Goal: Find specific page/section: Find specific page/section

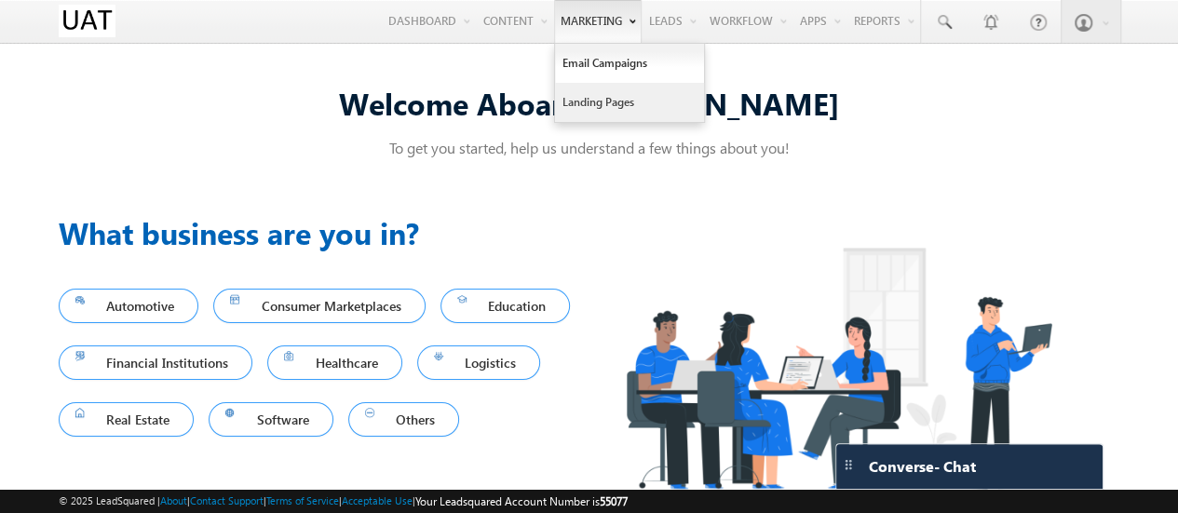
click at [597, 100] on link "Landing Pages" at bounding box center [629, 102] width 149 height 39
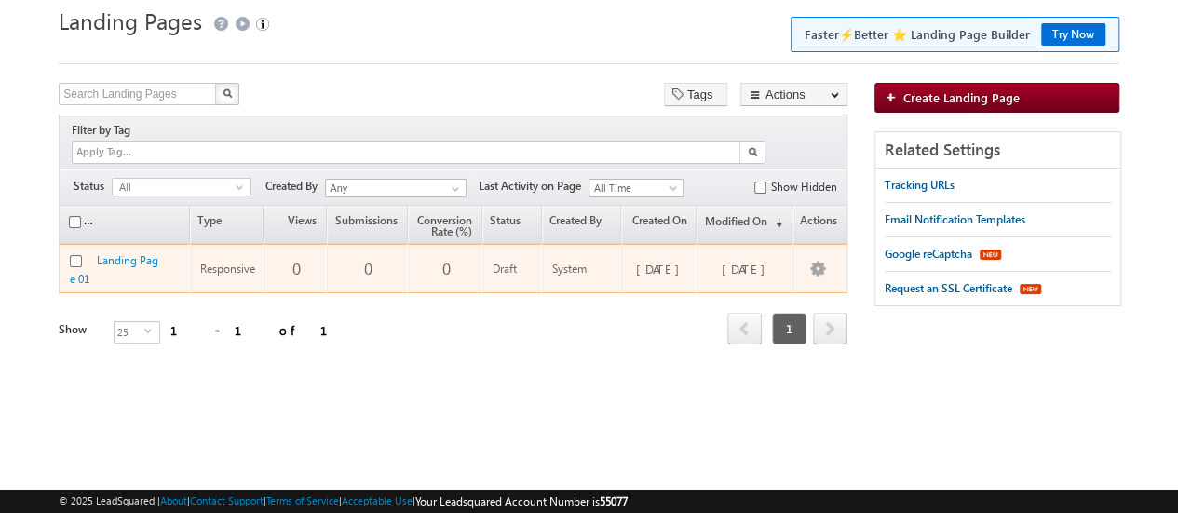
scroll to position [61, 0]
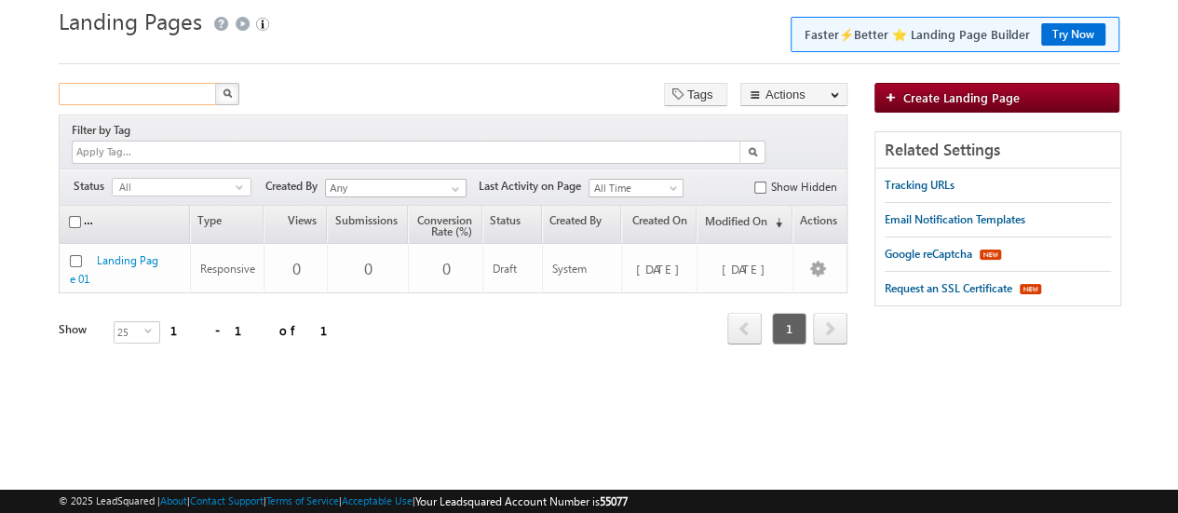
click at [110, 83] on input "text" at bounding box center [138, 94] width 159 height 22
type input "Search Landing Pages"
click at [179, 96] on input "text" at bounding box center [138, 94] width 159 height 22
paste input "9930749666"
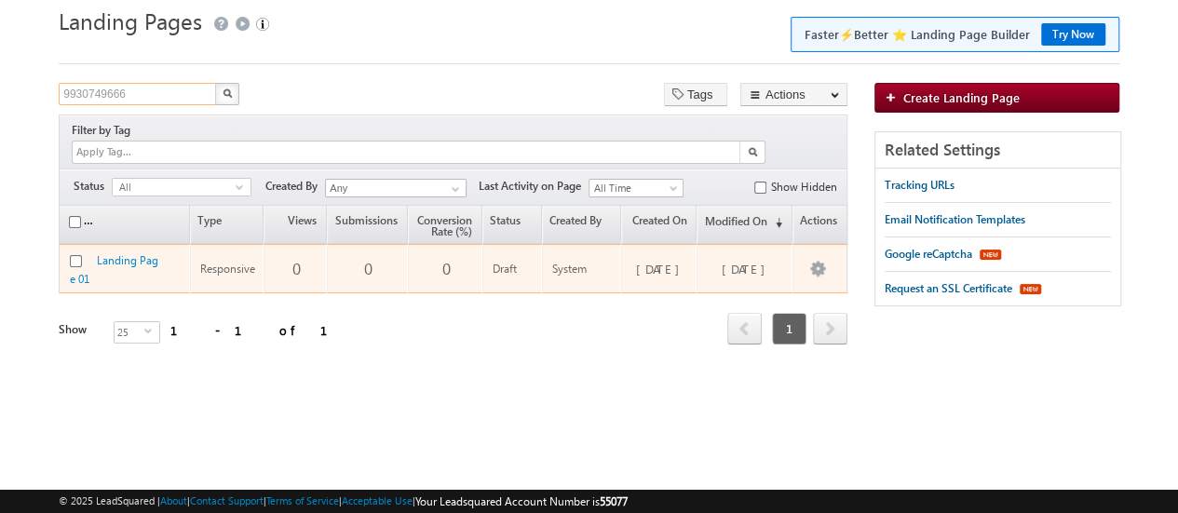
type input "9930749666"
click at [1041, 23] on button "Try Now" at bounding box center [1073, 34] width 64 height 22
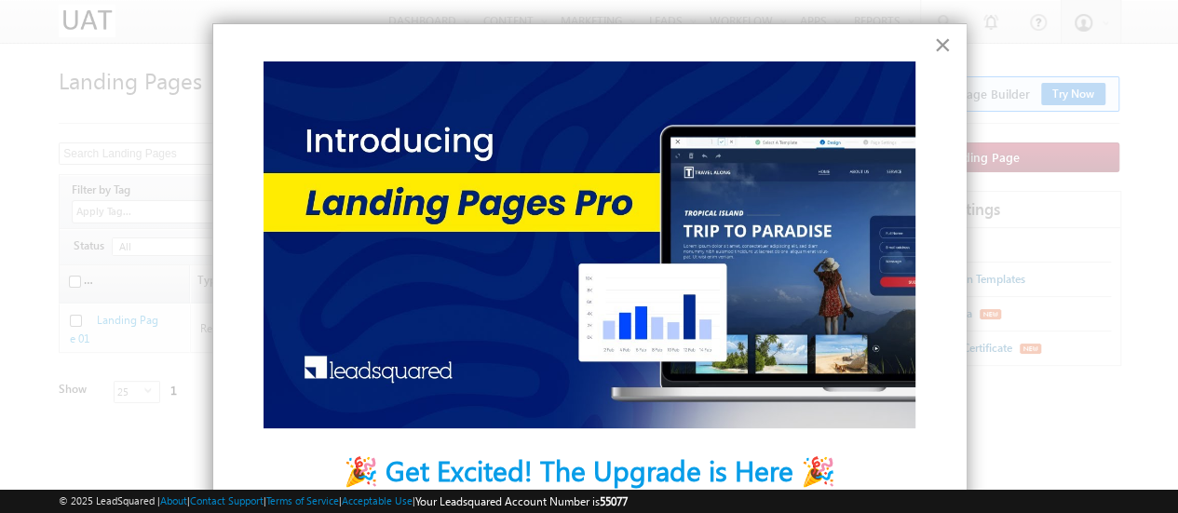
click at [934, 50] on button "×" at bounding box center [943, 45] width 18 height 30
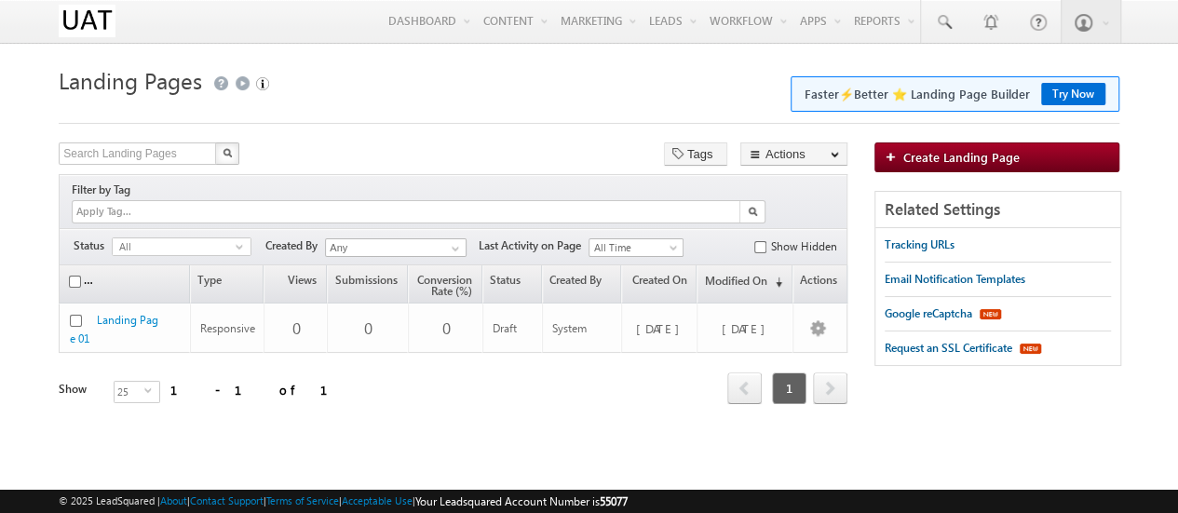
scroll to position [61, 0]
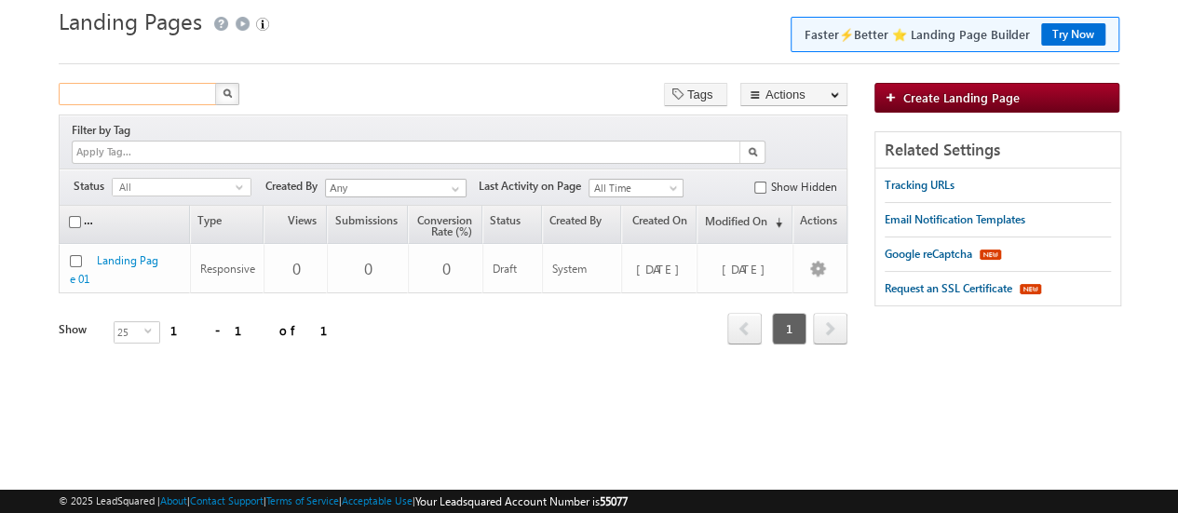
click at [117, 90] on input "text" at bounding box center [138, 94] width 159 height 22
paste input "9930749666"
type input "9930749666"
click at [229, 91] on img "button" at bounding box center [226, 92] width 9 height 9
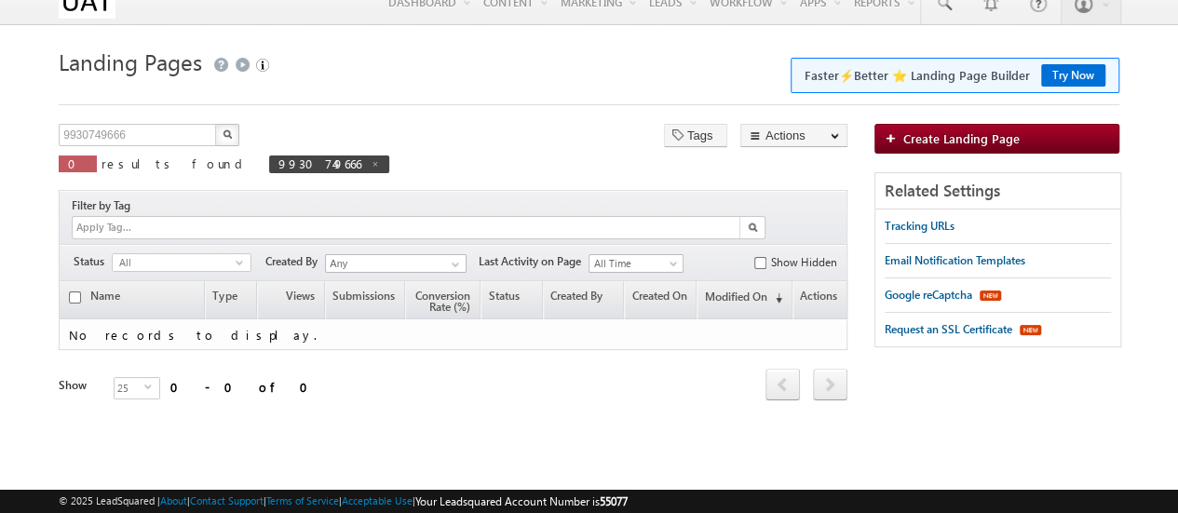
scroll to position [0, 0]
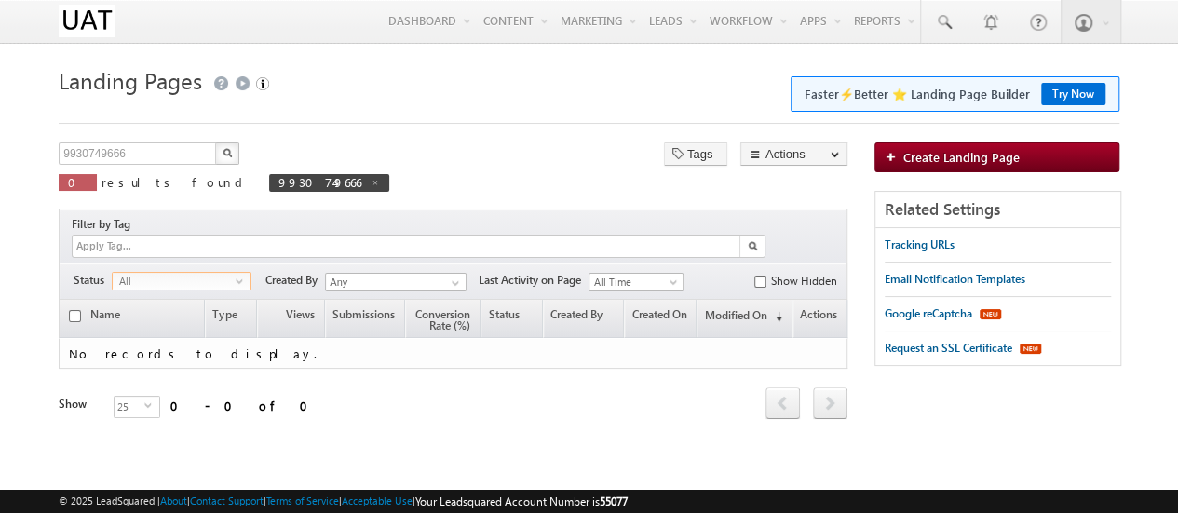
click at [201, 273] on span "All" at bounding box center [174, 281] width 123 height 17
click at [185, 238] on input at bounding box center [129, 246] width 111 height 16
click at [964, 432] on div "Landing Pages Faster⚡Better ⭐ Landing Page Builder Try Now Create Landing Page …" at bounding box center [589, 293] width 1060 height 465
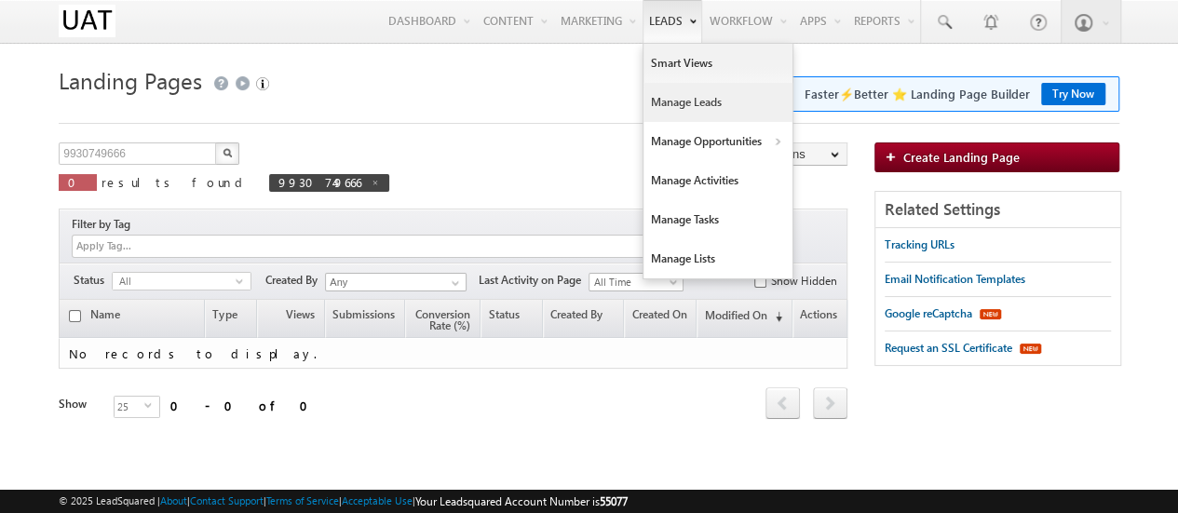
click at [680, 92] on link "Manage Leads" at bounding box center [717, 102] width 149 height 39
